Goal: Task Accomplishment & Management: Manage account settings

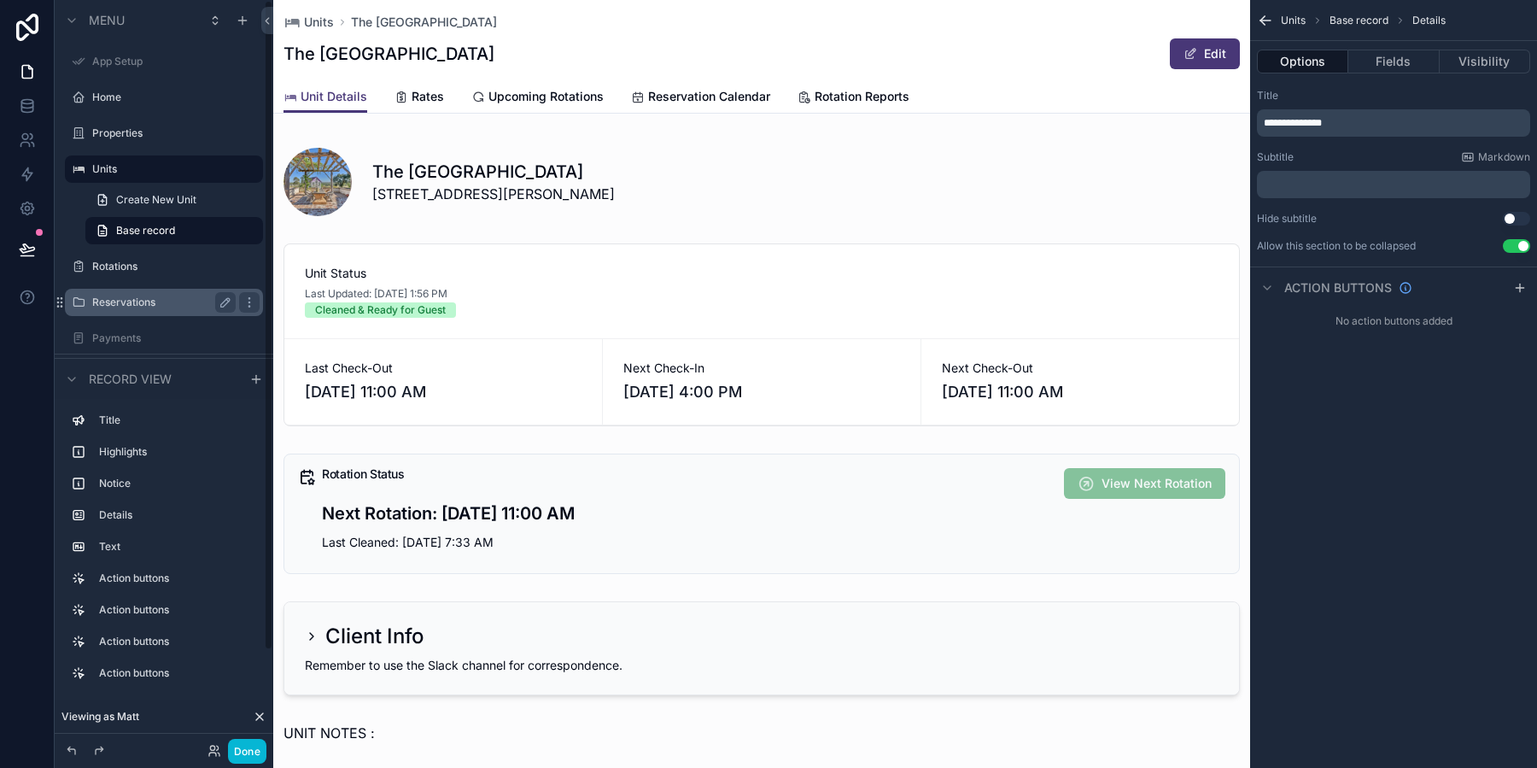
click at [173, 309] on div "Reservations" at bounding box center [163, 302] width 143 height 20
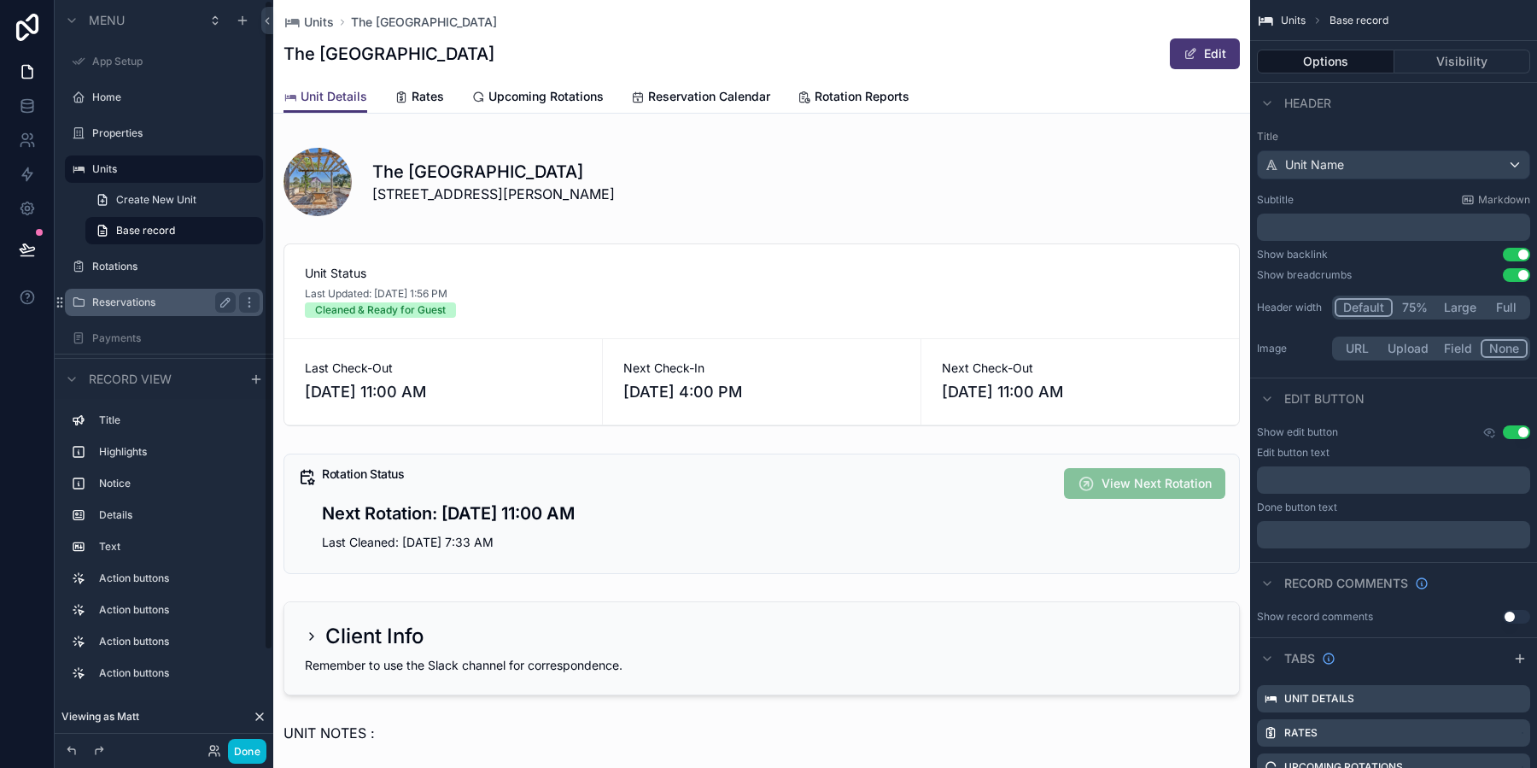
click at [167, 307] on label "Reservations" at bounding box center [160, 303] width 137 height 14
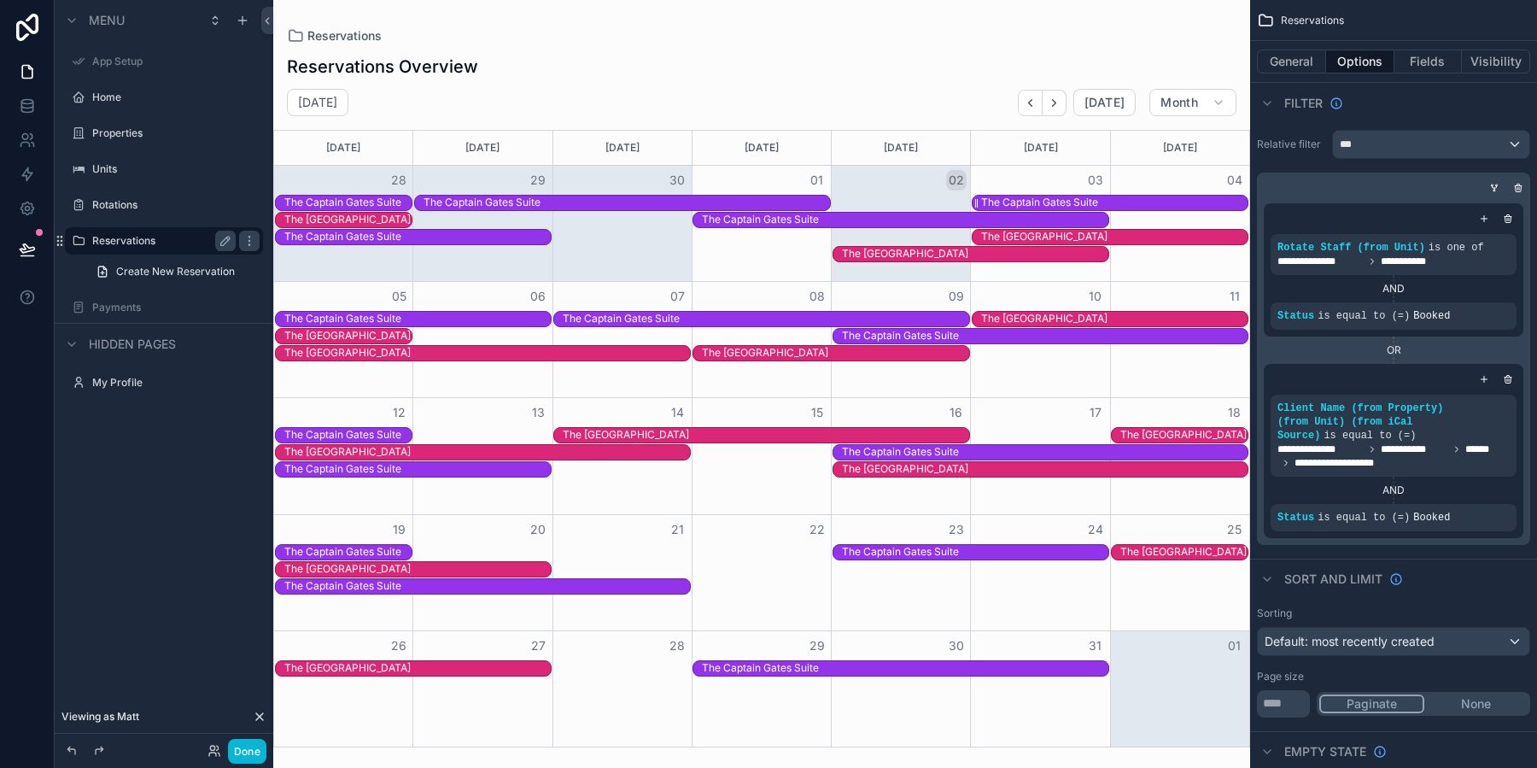
click at [1041, 202] on div "The Captain Gates Suite" at bounding box center [1039, 203] width 117 height 14
click at [1092, 197] on div "The Captain Gates Suite" at bounding box center [1039, 203] width 117 height 14
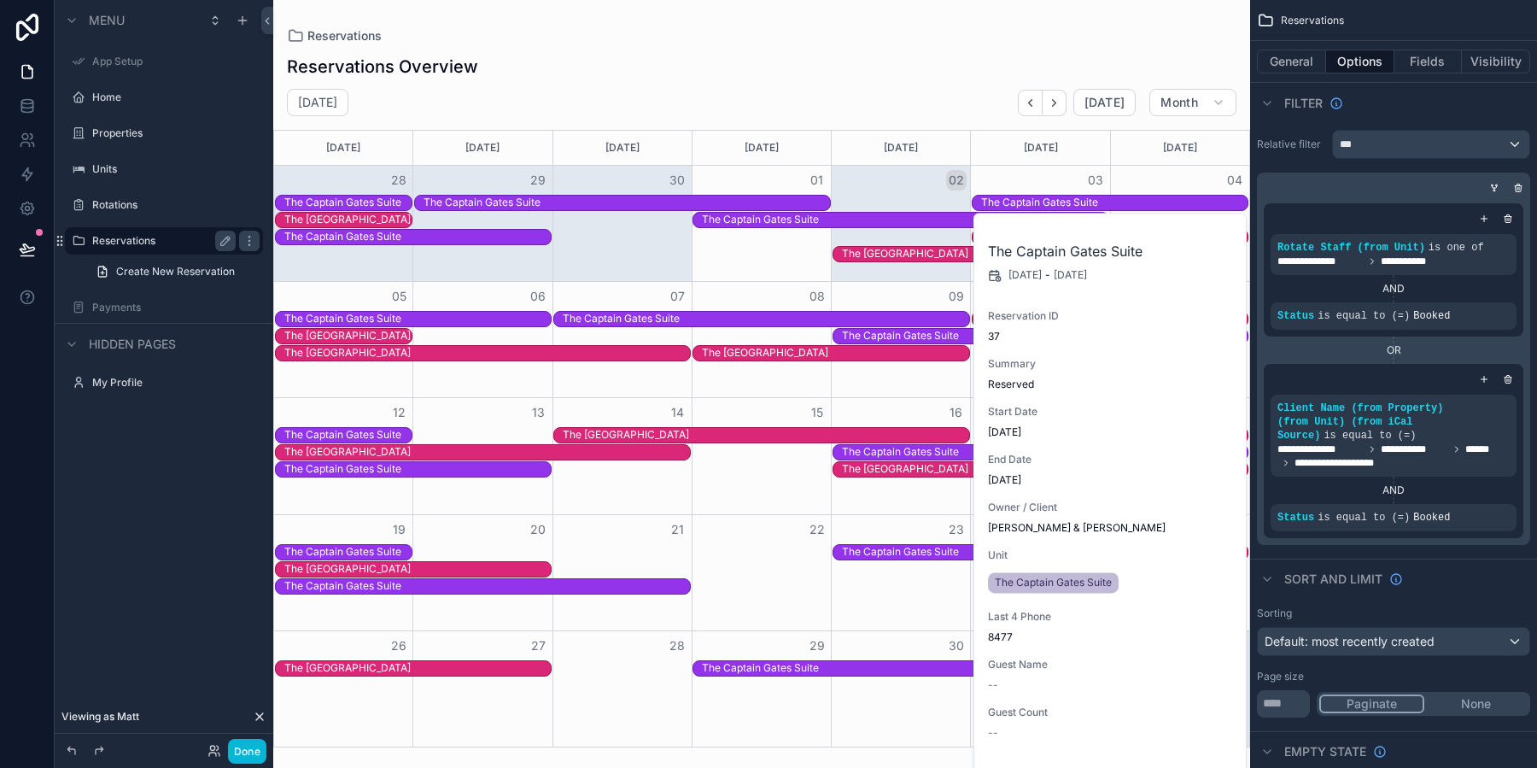
click at [1168, 512] on span "Owner / Client" at bounding box center [1111, 507] width 246 height 14
click at [680, 308] on div "07" at bounding box center [622, 296] width 139 height 29
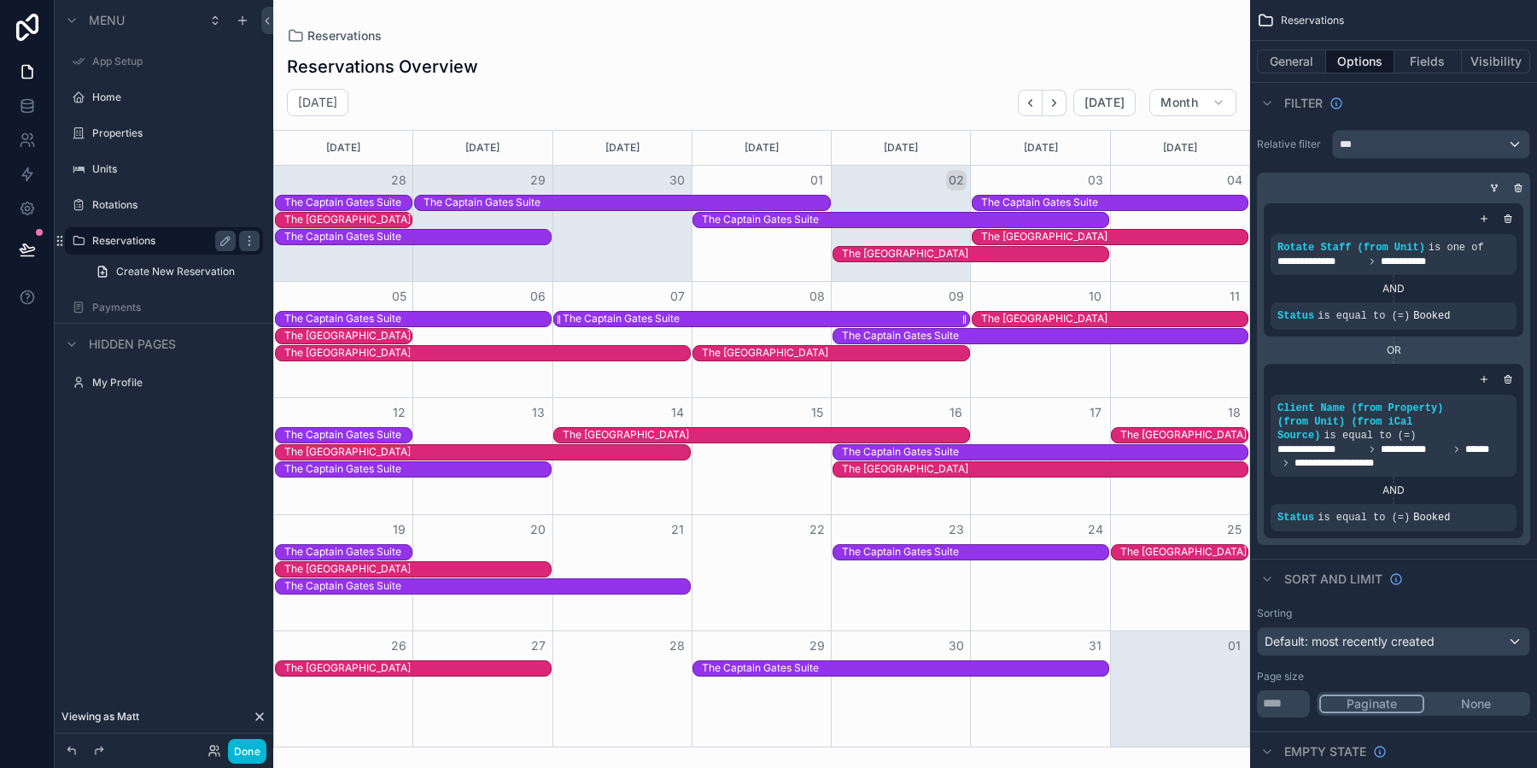
click at [705, 313] on div "The Captain Gates Suite" at bounding box center [766, 319] width 406 height 15
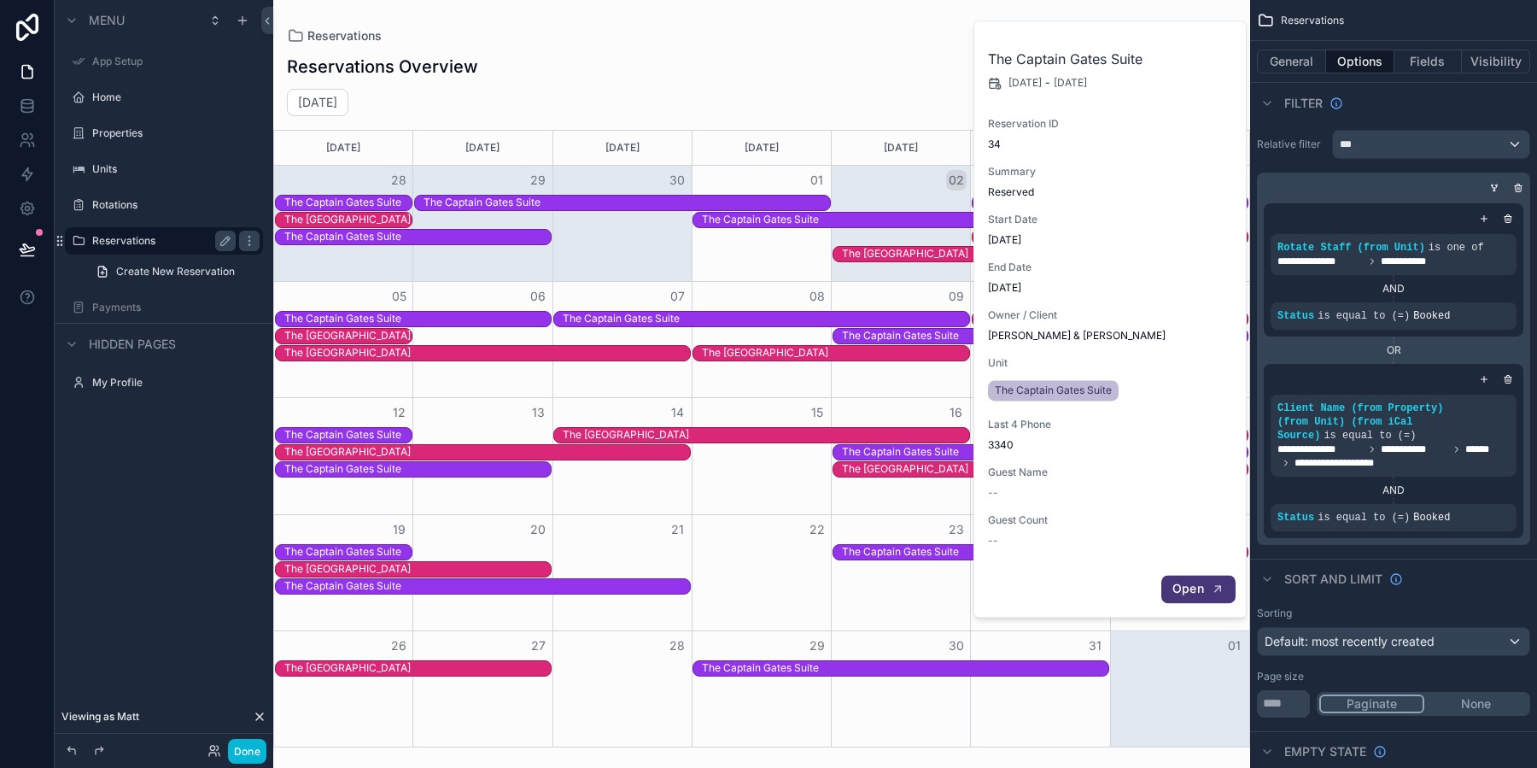
click at [1196, 594] on span "Open" at bounding box center [1189, 588] width 32 height 15
